Goal: Check status: Check status

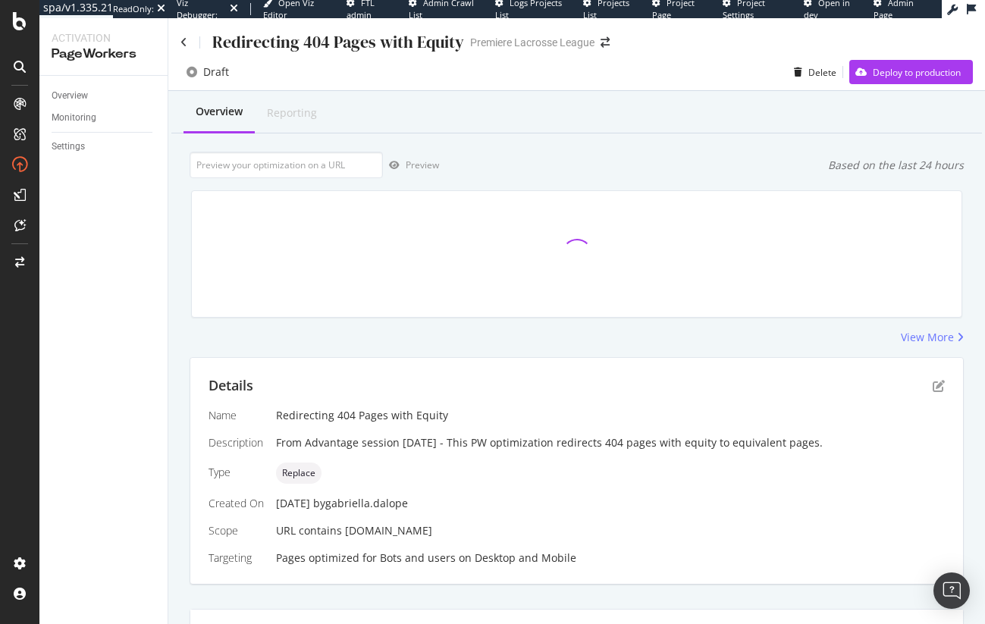
scroll to position [277, 0]
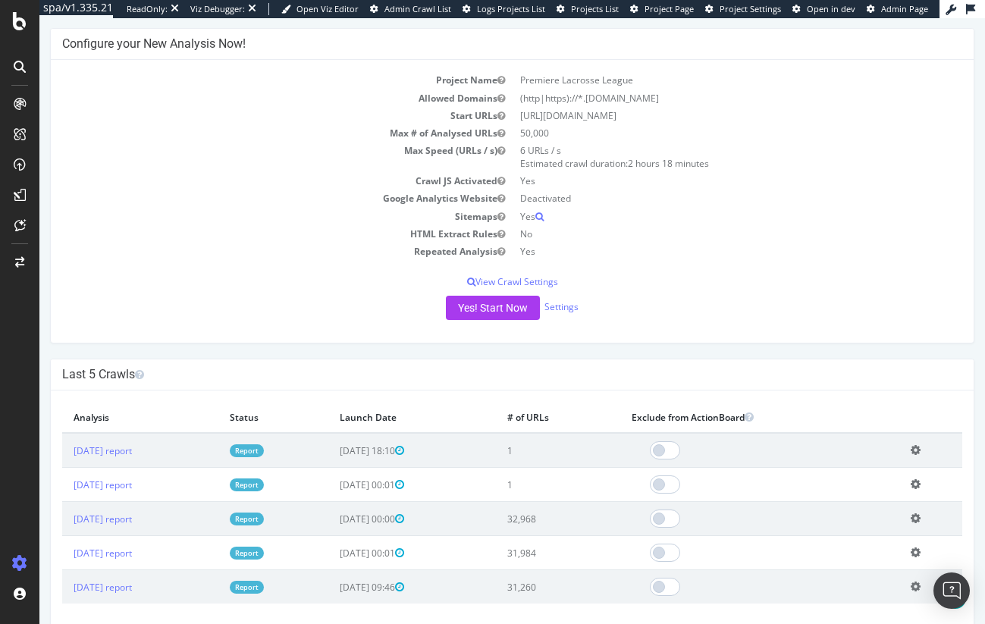
scroll to position [280, 0]
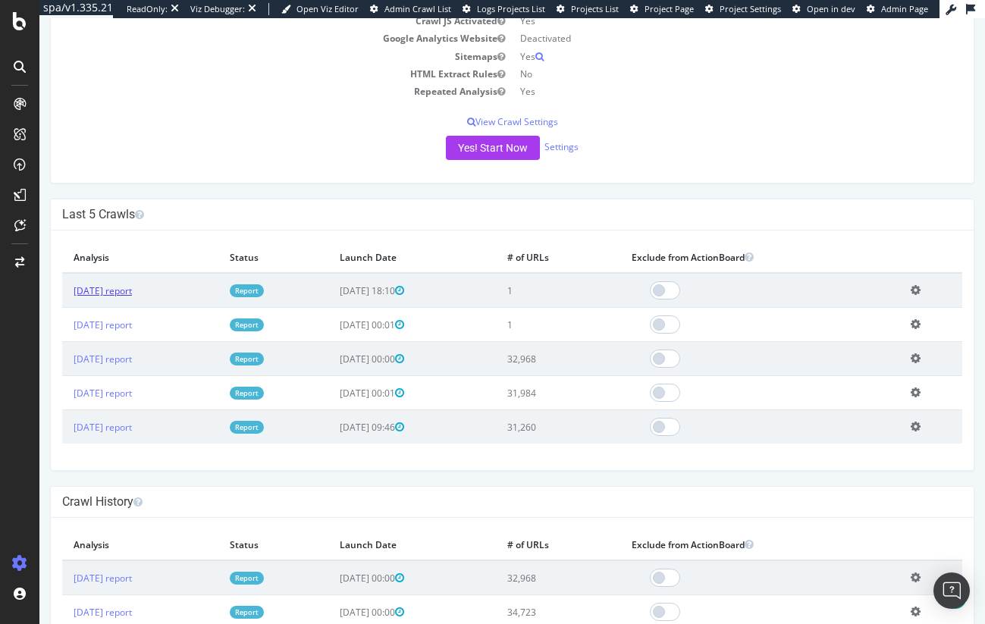
click at [132, 293] on link "2025 Aug. 11th report" at bounding box center [103, 290] width 58 height 13
